Goal: Information Seeking & Learning: Find specific fact

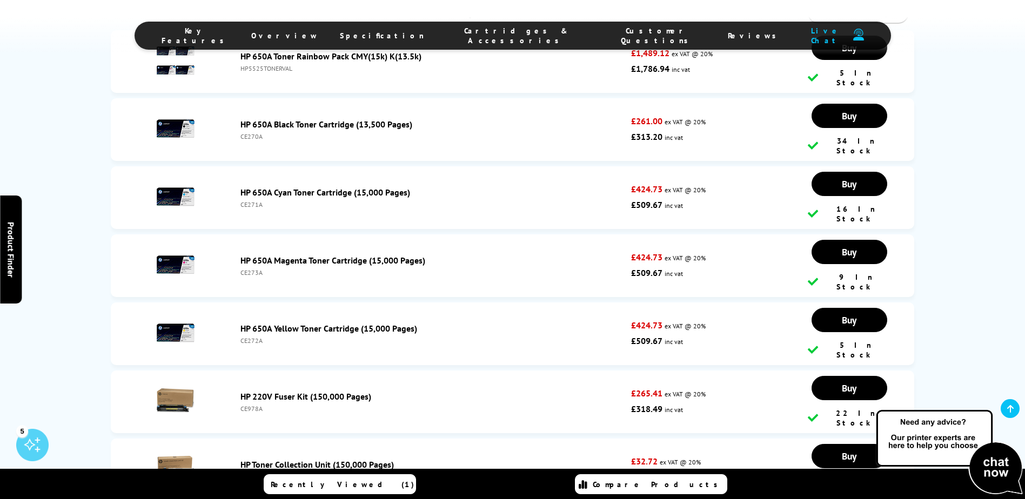
scroll to position [1944, 0]
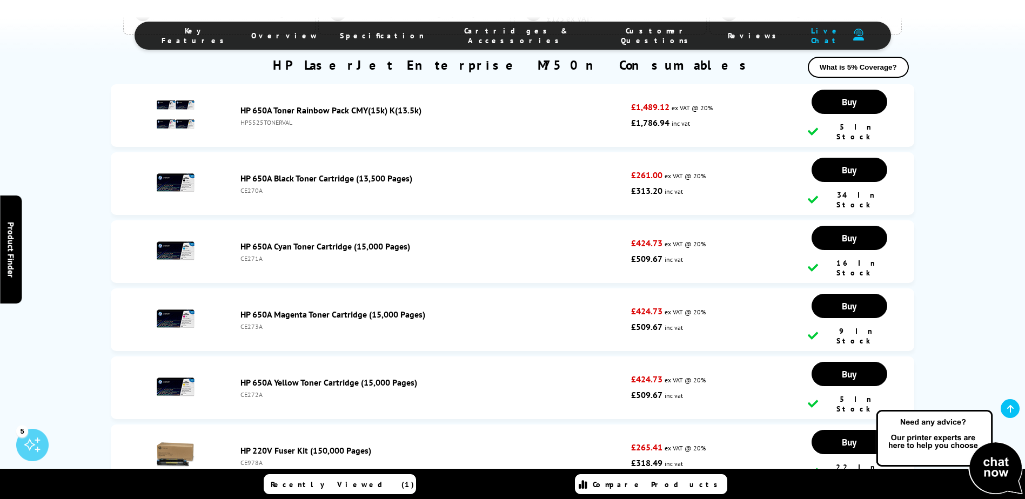
click at [254, 186] on div "CE270A" at bounding box center [432, 190] width 385 height 8
copy div "CE270A"
click at [247, 186] on div "CE270A" at bounding box center [432, 190] width 385 height 8
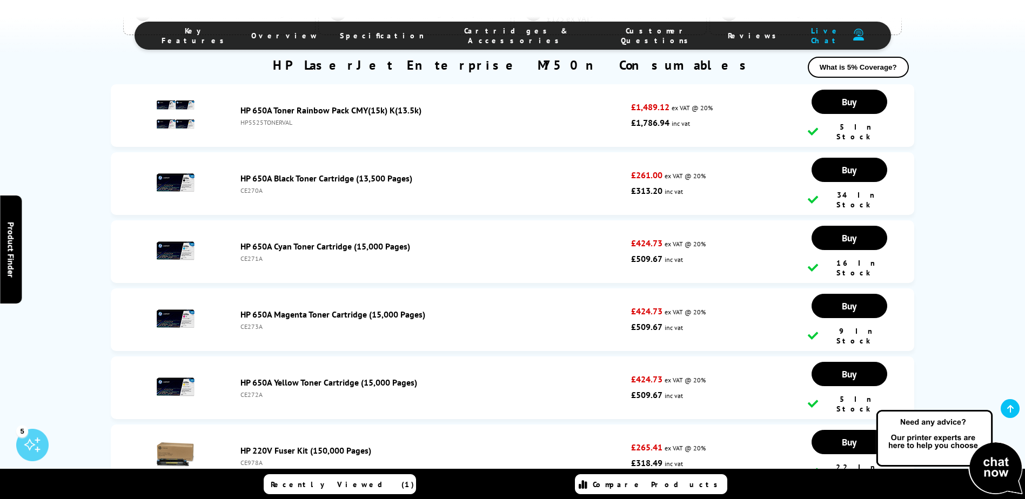
copy div "CE270A"
click at [255, 254] on div "CE271A" at bounding box center [432, 258] width 385 height 8
copy div "CE271A"
click at [256, 390] on div "CE272A" at bounding box center [432, 394] width 385 height 8
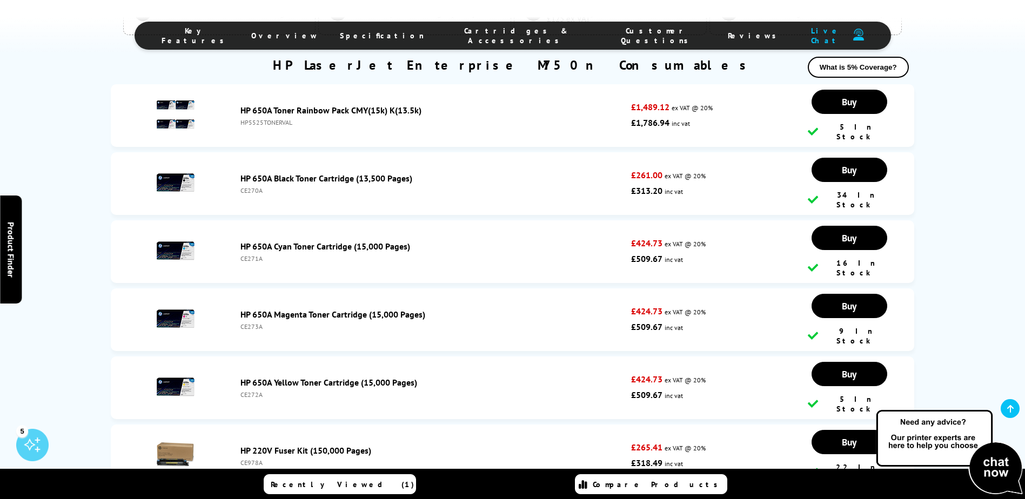
click at [256, 390] on div "CE272A" at bounding box center [432, 394] width 385 height 8
copy div "CE272A"
